Goal: Task Accomplishment & Management: Manage account settings

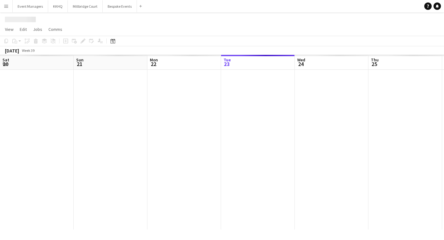
scroll to position [0, 147]
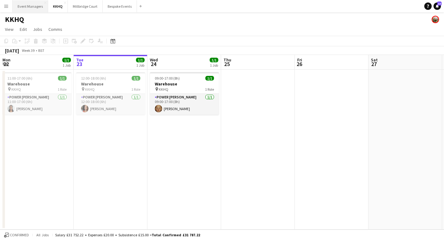
click at [37, 7] on button "Event Managers Close" at bounding box center [30, 6] width 35 height 12
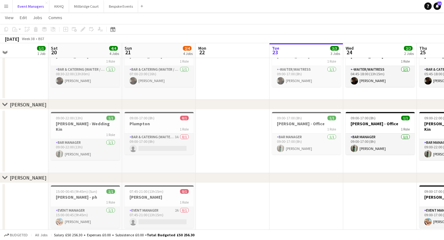
scroll to position [0, 172]
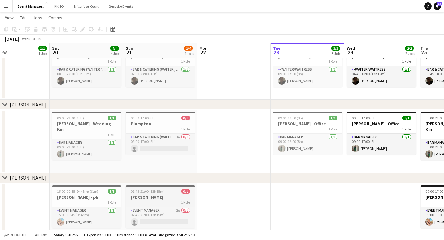
click at [138, 194] on h3 "[PERSON_NAME]" at bounding box center [160, 197] width 69 height 6
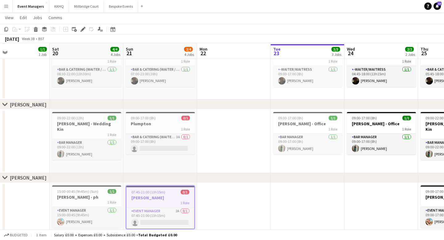
scroll to position [102, 0]
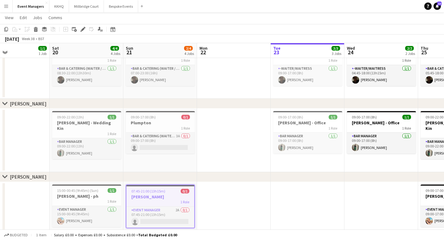
click at [364, 207] on app-date-cell at bounding box center [382, 211] width 74 height 58
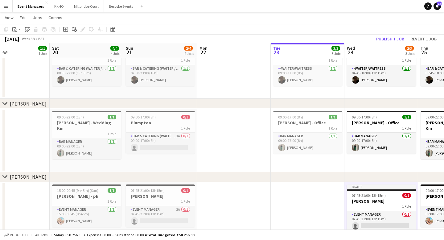
click at [312, 206] on app-date-cell at bounding box center [308, 213] width 74 height 63
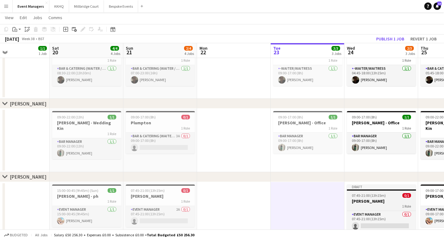
click at [381, 198] on app-job-card "Draft 07:45-21:00 (13h15m) 0/1 [PERSON_NAME] 1 Role Event Manager 0/1 07:45-21:…" at bounding box center [381, 208] width 69 height 48
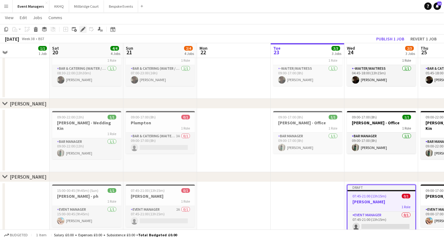
click at [84, 29] on icon at bounding box center [82, 29] width 3 height 3
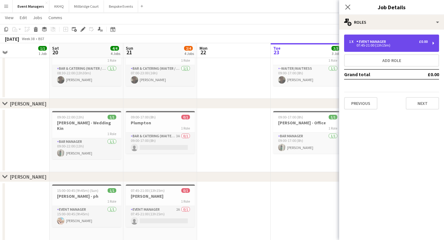
click at [365, 46] on div "07:45-21:00 (13h15m)" at bounding box center [388, 45] width 79 height 3
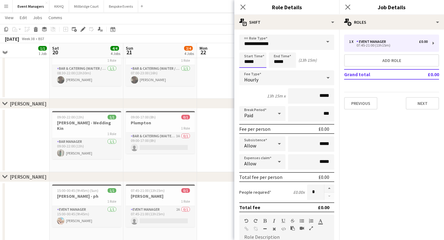
click at [250, 62] on input "*****" at bounding box center [252, 59] width 27 height 15
click at [248, 71] on div at bounding box center [247, 71] width 12 height 6
type input "*****"
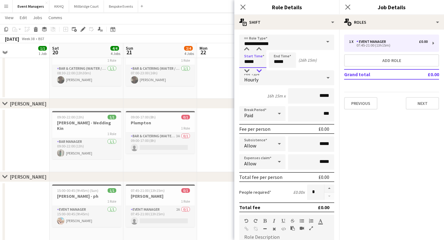
click at [262, 69] on div at bounding box center [259, 71] width 12 height 6
click at [279, 63] on input "*****" at bounding box center [282, 59] width 27 height 15
click at [277, 49] on div at bounding box center [276, 49] width 12 height 6
click at [279, 69] on div at bounding box center [276, 71] width 12 height 6
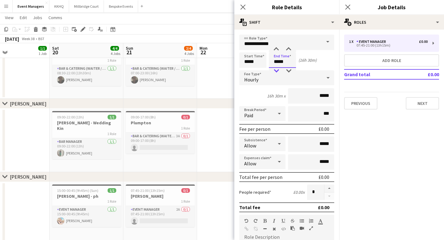
click at [279, 69] on div at bounding box center [276, 71] width 12 height 6
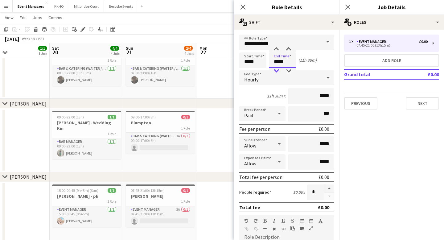
click at [279, 69] on div at bounding box center [276, 71] width 12 height 6
type input "*****"
click at [279, 69] on div at bounding box center [276, 71] width 12 height 6
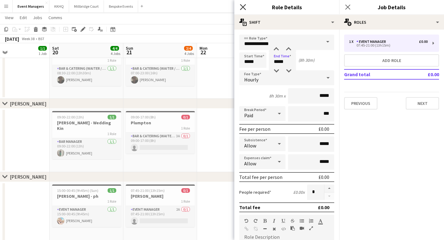
click at [242, 7] on icon "Close pop-in" at bounding box center [243, 7] width 6 height 6
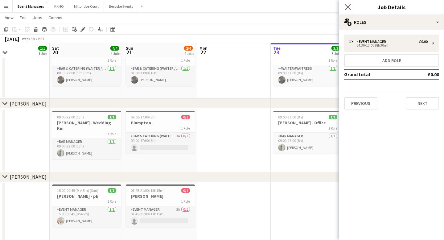
click at [349, 10] on app-icon "Close pop-in" at bounding box center [348, 7] width 9 height 9
